Goal: Information Seeking & Learning: Find specific fact

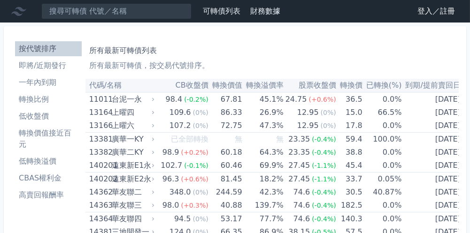
click at [431, 13] on link "登入／註冊" at bounding box center [436, 11] width 53 height 15
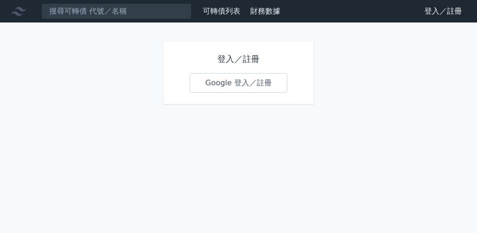
click at [239, 82] on link "Google 登入／註冊" at bounding box center [239, 83] width 98 height 20
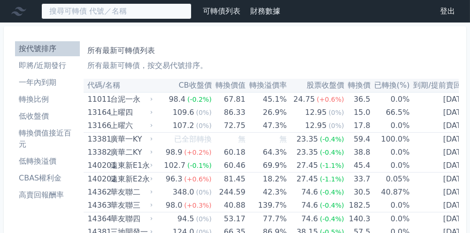
click at [126, 11] on input at bounding box center [116, 11] width 150 height 16
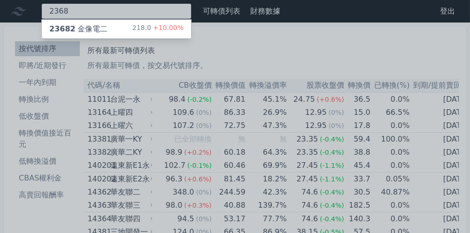
type input "2368"
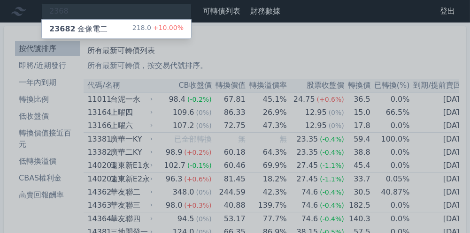
click at [118, 29] on div "23682 金像電二 218.0 +10.00%" at bounding box center [116, 29] width 149 height 19
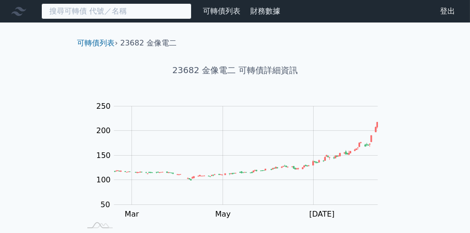
click at [100, 16] on input at bounding box center [116, 11] width 150 height 16
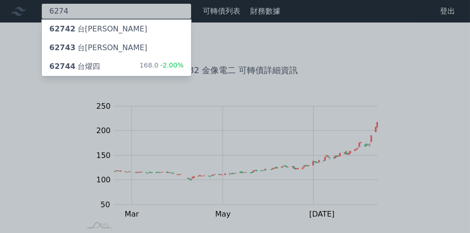
type input "6274"
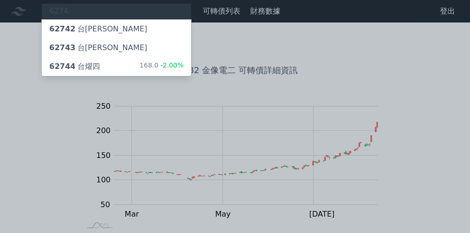
click at [67, 69] on span "62744" at bounding box center [62, 66] width 26 height 9
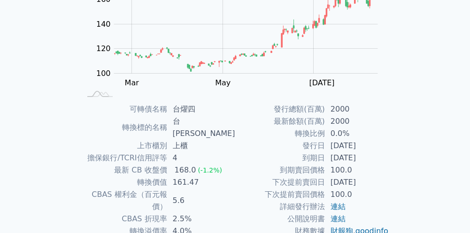
scroll to position [141, 0]
